Goal: Check status: Check status

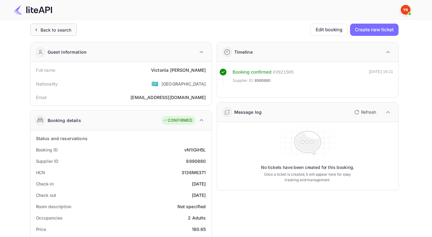
click at [66, 30] on div "Back to search" at bounding box center [56, 30] width 31 height 6
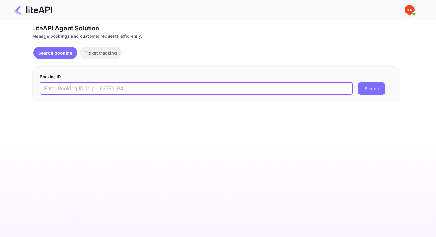
click at [132, 86] on input "text" at bounding box center [196, 89] width 313 height 12
paste input "8369025"
click at [380, 90] on button "Search" at bounding box center [372, 89] width 28 height 12
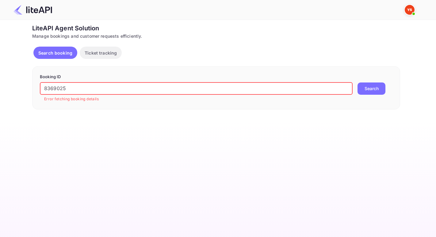
click at [45, 90] on input "8369025" at bounding box center [196, 89] width 313 height 12
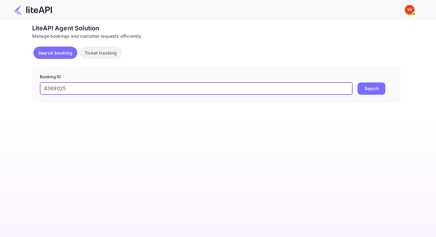
type input "8369025"
click at [358, 83] on button "Search" at bounding box center [372, 89] width 28 height 12
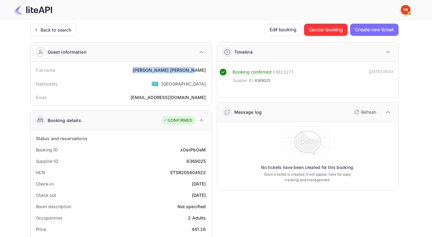
drag, startPoint x: 159, startPoint y: 68, endPoint x: 211, endPoint y: 70, distance: 52.5
click at [211, 70] on div "Guest information Full name [PERSON_NAME] Nationality 🇰🇿 [DEMOGRAPHIC_DATA] Ema…" at bounding box center [121, 74] width 182 height 64
copy div "[PERSON_NAME]"
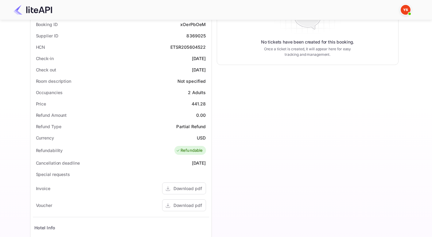
scroll to position [130, 0]
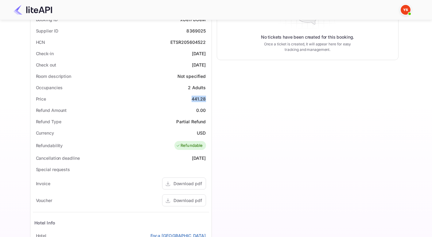
drag, startPoint x: 188, startPoint y: 98, endPoint x: 207, endPoint y: 100, distance: 19.1
click at [207, 100] on div "Price 441.28" at bounding box center [121, 98] width 176 height 11
copy div "441.28"
